Goal: Task Accomplishment & Management: Manage account settings

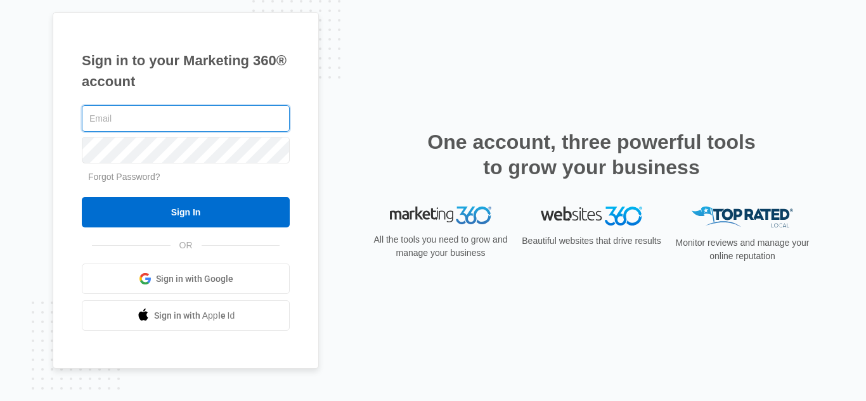
click at [184, 110] on input "text" at bounding box center [186, 118] width 208 height 27
paste input "lisov68650@ishense.com"
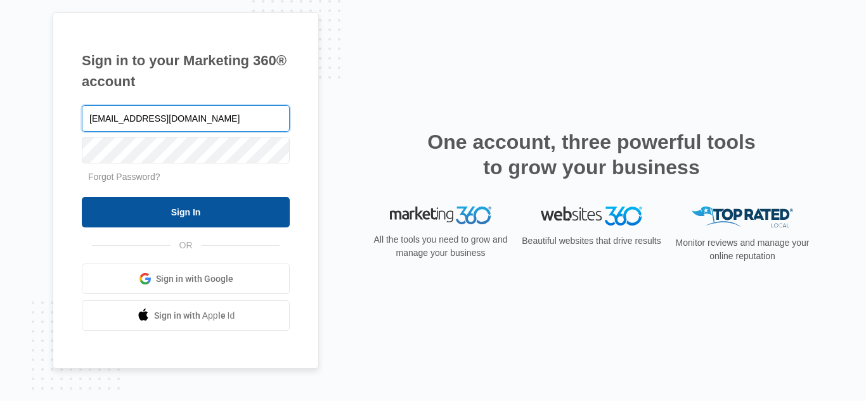
type input "lisov68650@ishense.com"
click at [188, 213] on input "Sign In" at bounding box center [186, 212] width 208 height 30
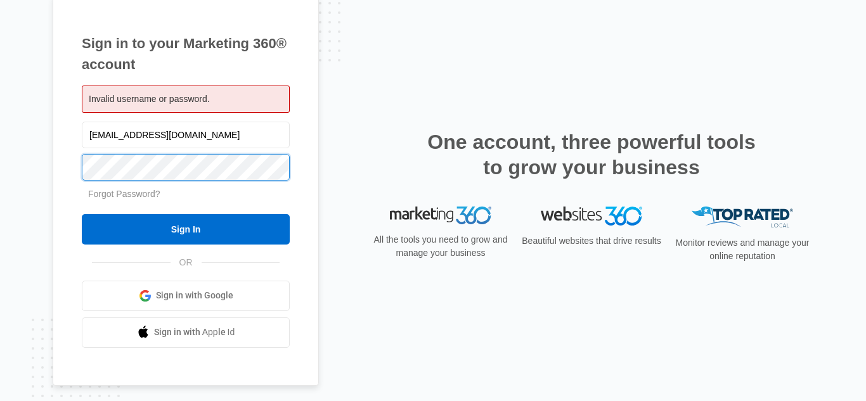
click at [82, 214] on input "Sign In" at bounding box center [186, 229] width 208 height 30
click at [173, 299] on span "Sign in with Google" at bounding box center [194, 295] width 77 height 13
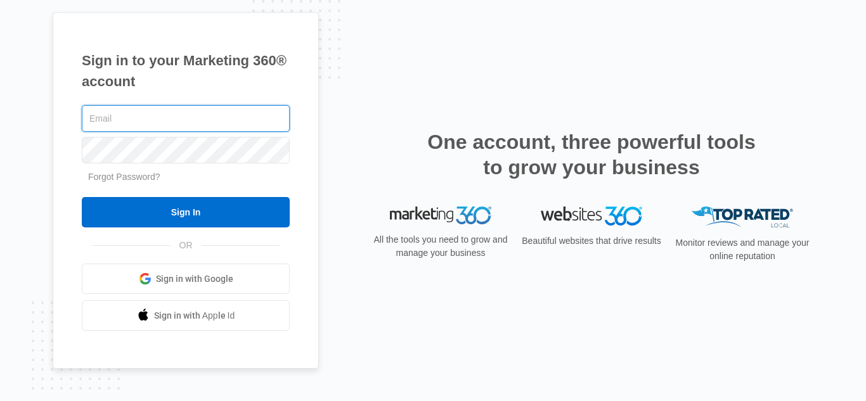
click at [222, 111] on input "text" at bounding box center [186, 118] width 208 height 27
click at [185, 273] on span "Sign in with Google" at bounding box center [194, 279] width 77 height 13
